Goal: Task Accomplishment & Management: Manage account settings

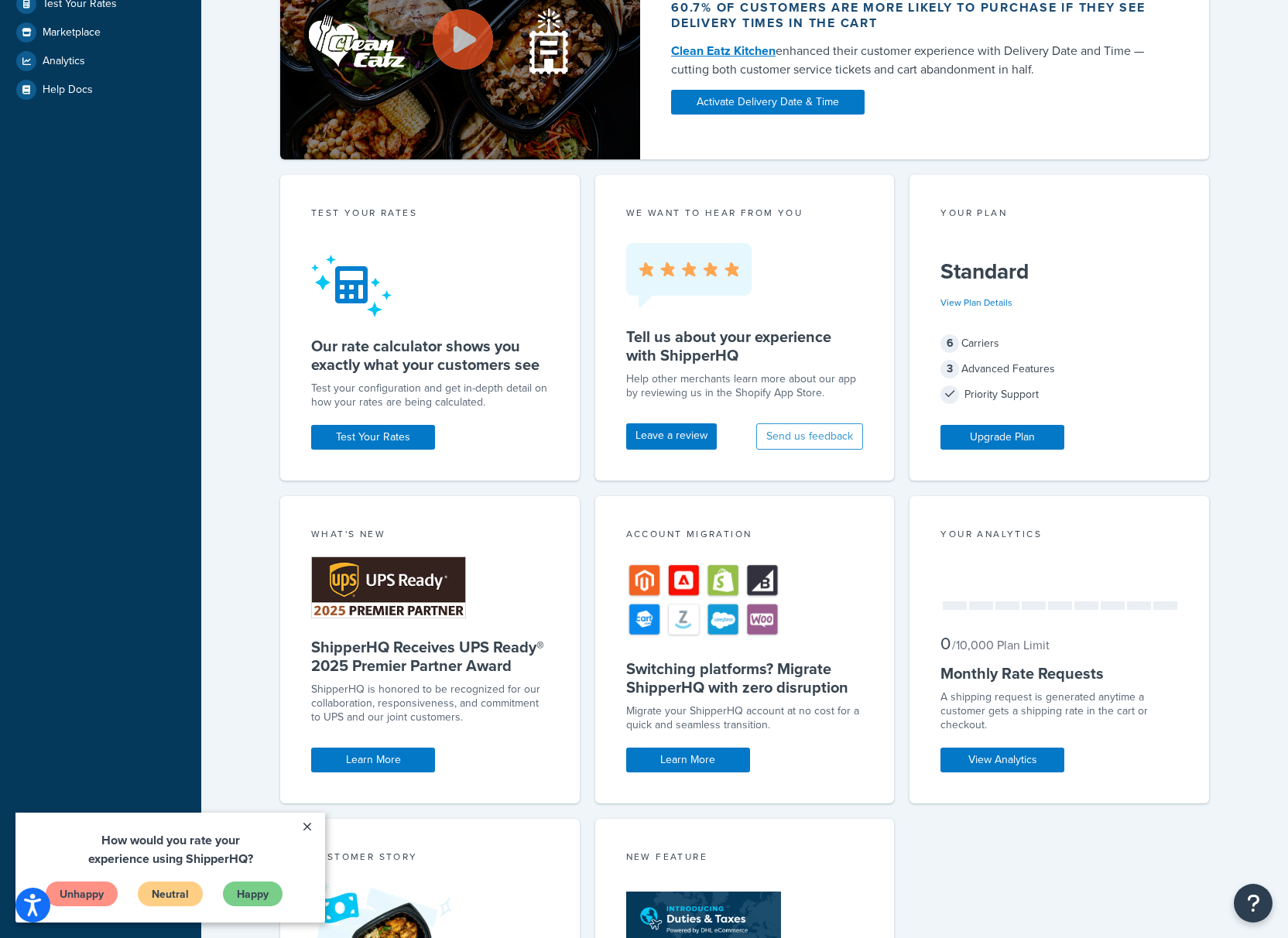
scroll to position [392, 0]
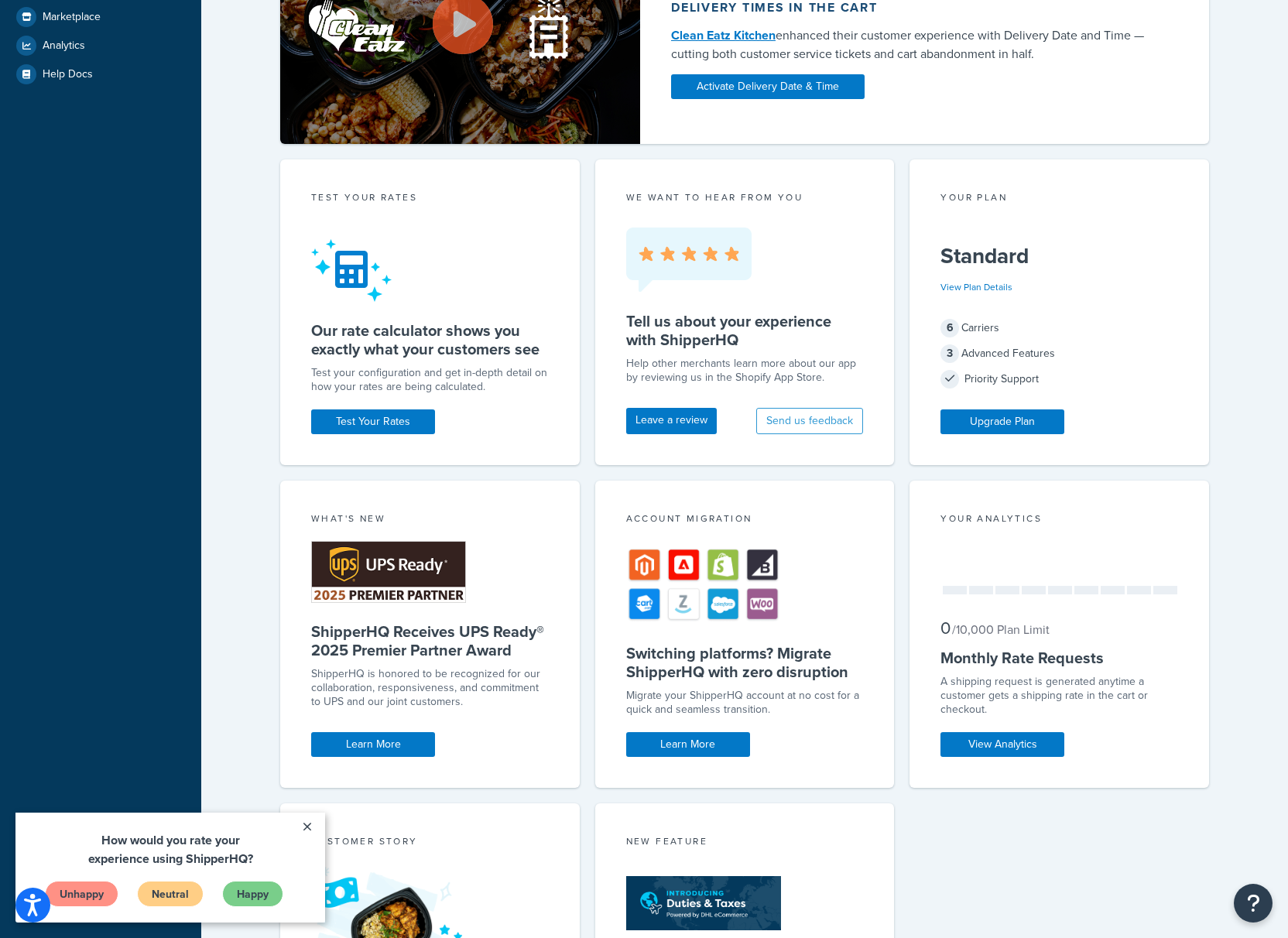
click at [1079, 258] on h5 "Standard" at bounding box center [1059, 256] width 238 height 25
click at [1024, 420] on link "Upgrade Plan" at bounding box center [1002, 422] width 123 height 25
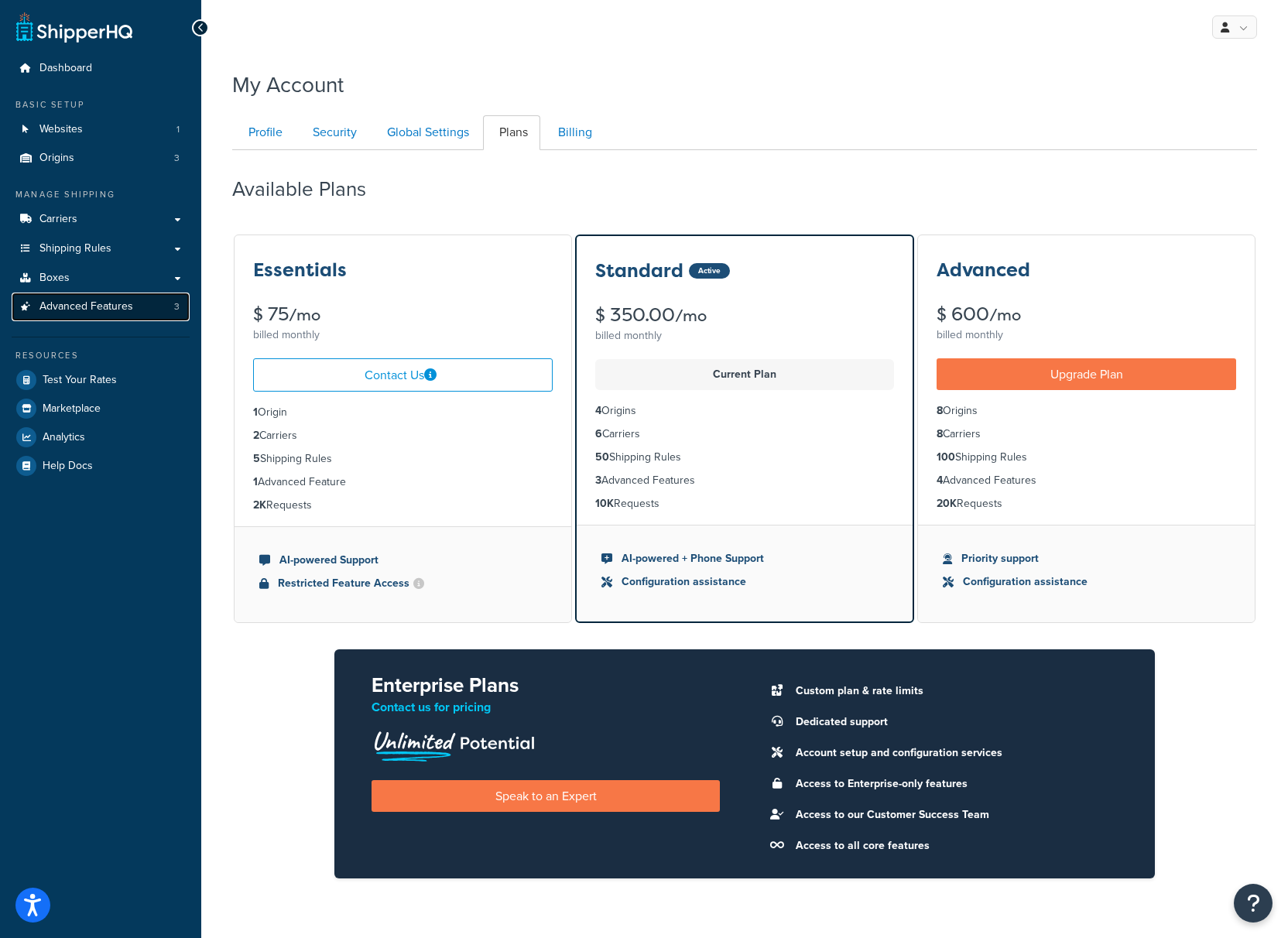
click at [100, 306] on span "Advanced Features" at bounding box center [86, 307] width 94 height 13
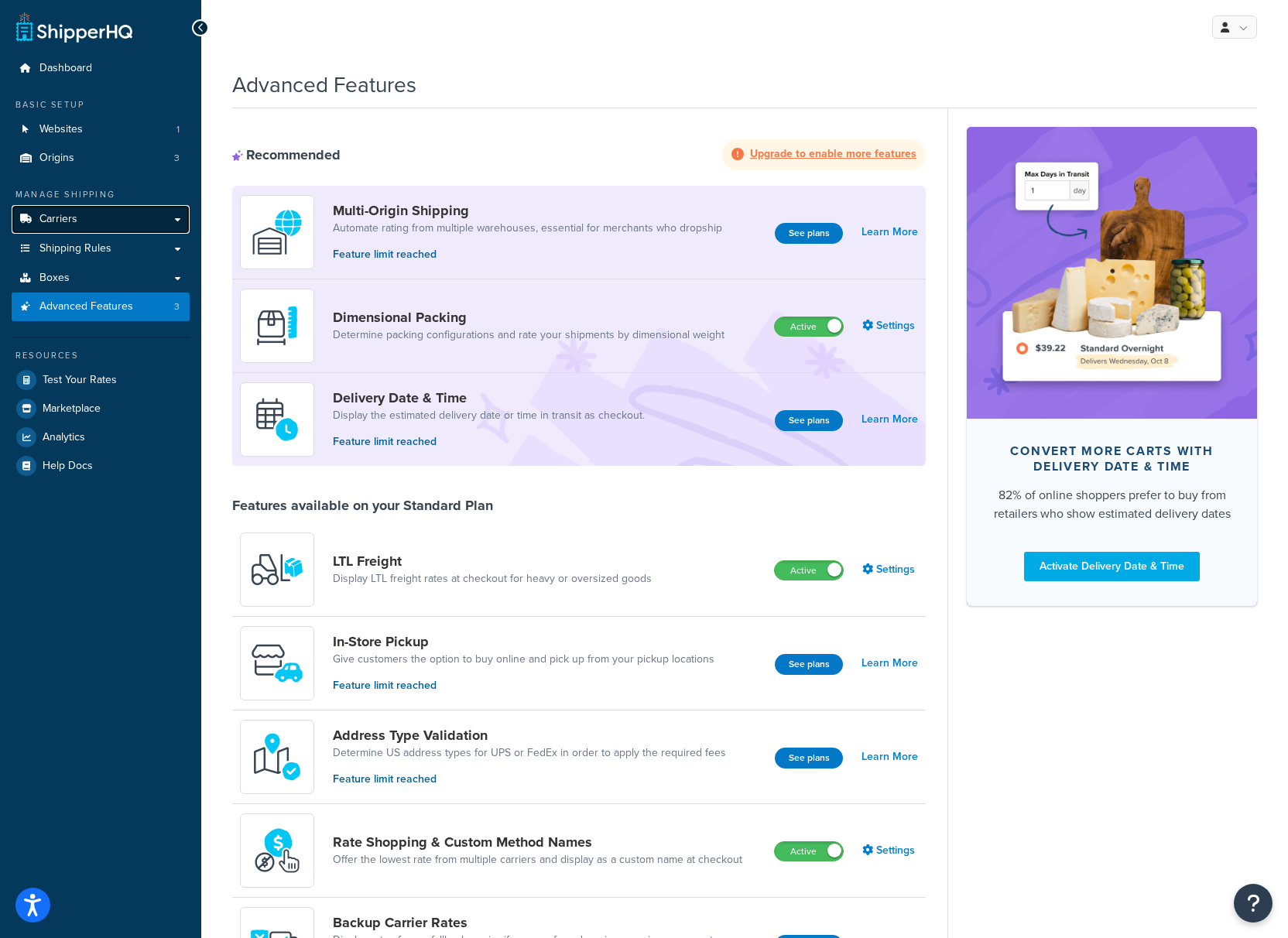
click at [66, 221] on span "Carriers" at bounding box center [58, 219] width 38 height 13
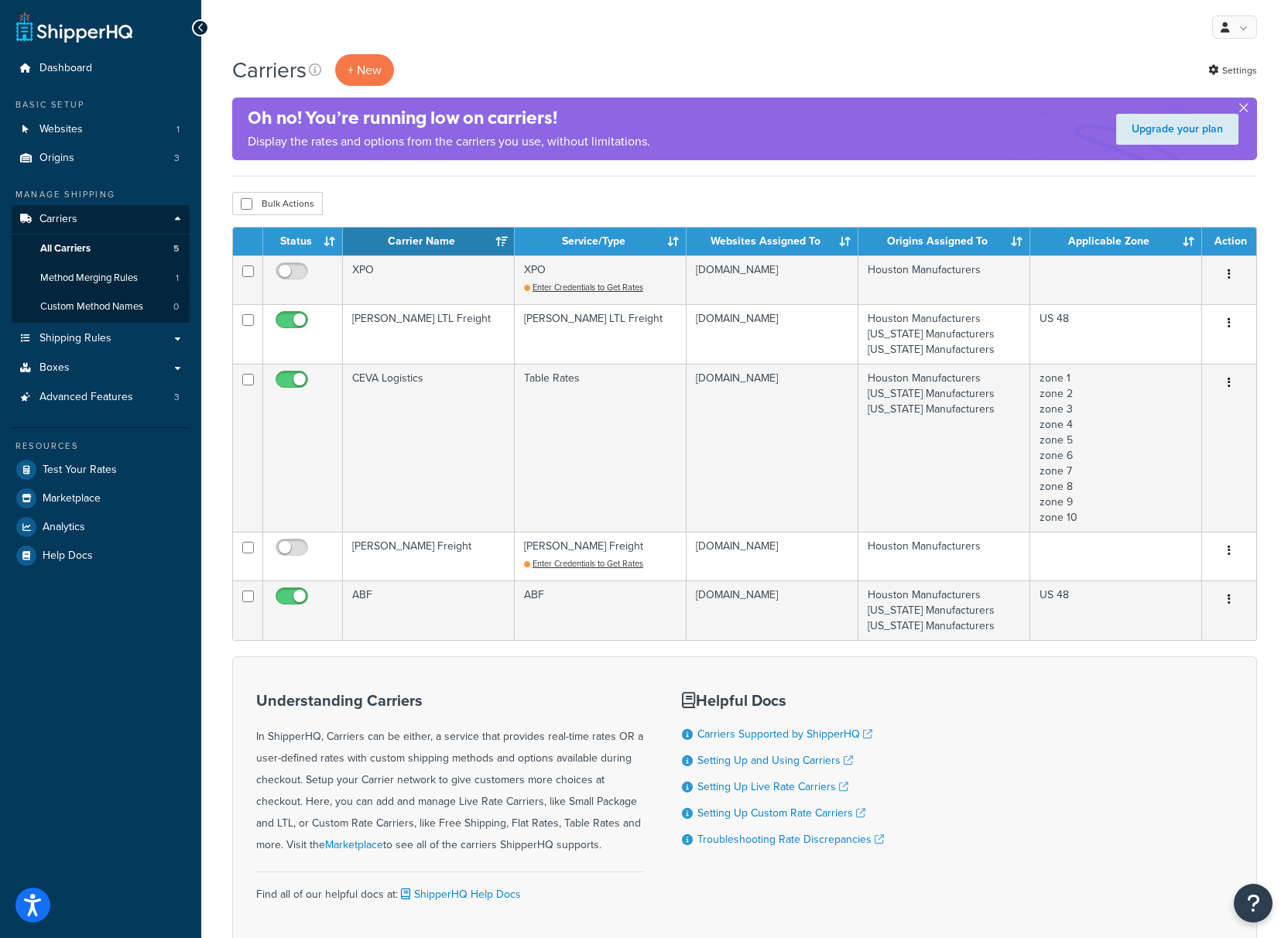
click at [1244, 109] on button "button" at bounding box center [1243, 110] width 4 height 4
